Goal: Information Seeking & Learning: Find specific fact

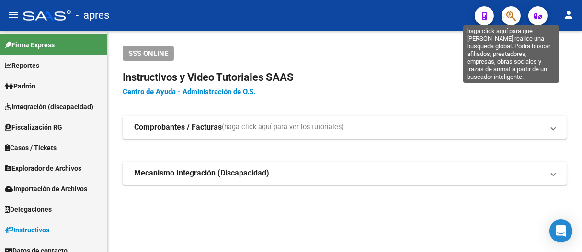
click at [513, 14] on icon "button" at bounding box center [511, 16] width 10 height 11
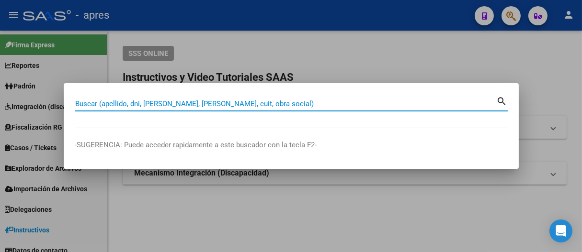
paste input "23397335879"
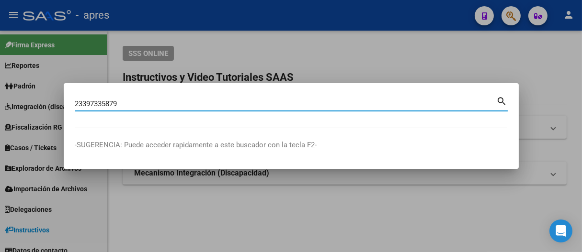
type input "23397335879"
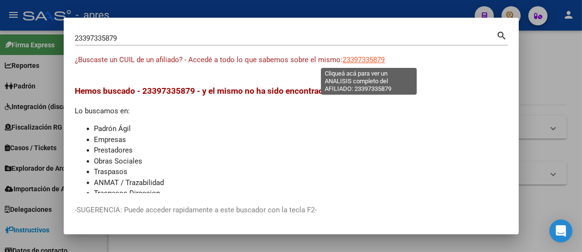
click at [368, 56] on span "23397335879" at bounding box center [364, 60] width 42 height 9
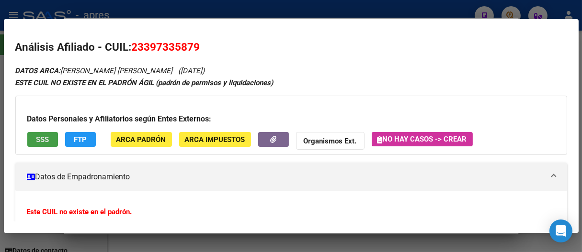
click at [50, 137] on button "SSS" at bounding box center [42, 139] width 31 height 15
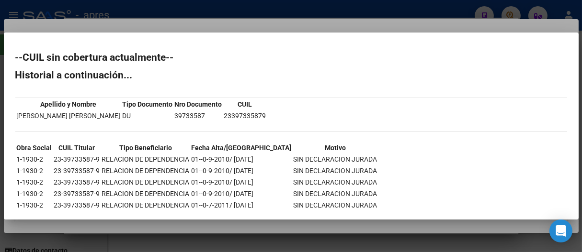
click at [261, 19] on div at bounding box center [291, 126] width 582 height 252
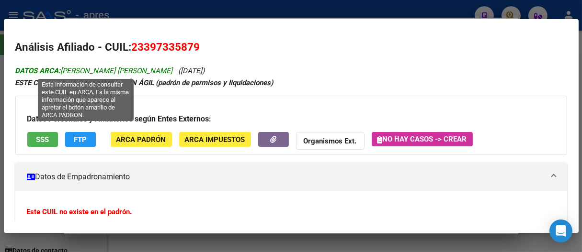
drag, startPoint x: 154, startPoint y: 70, endPoint x: 63, endPoint y: 72, distance: 91.0
click at [63, 72] on span "DATOS ARCA: [PERSON_NAME] [PERSON_NAME]" at bounding box center [94, 71] width 158 height 9
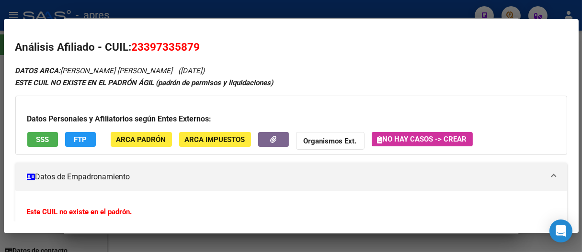
copy span "[PERSON_NAME] [PERSON_NAME]"
click at [410, 7] on div at bounding box center [291, 126] width 582 height 252
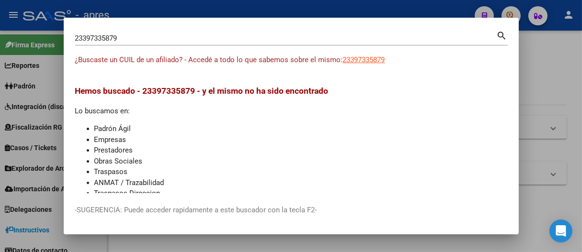
click at [410, 7] on div at bounding box center [291, 126] width 582 height 252
